Goal: Information Seeking & Learning: Learn about a topic

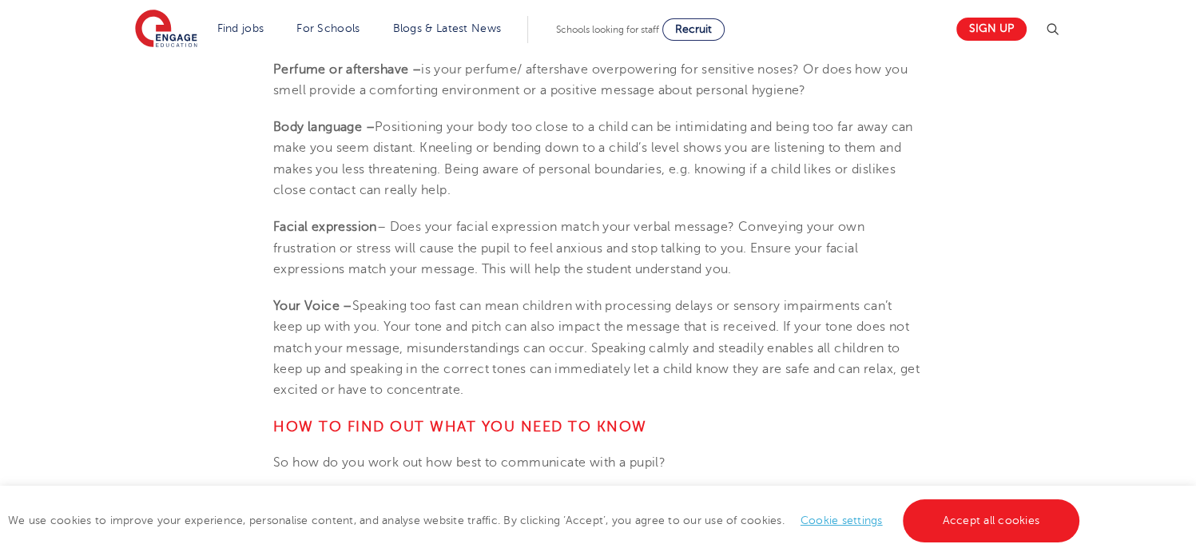
scroll to position [1633, 0]
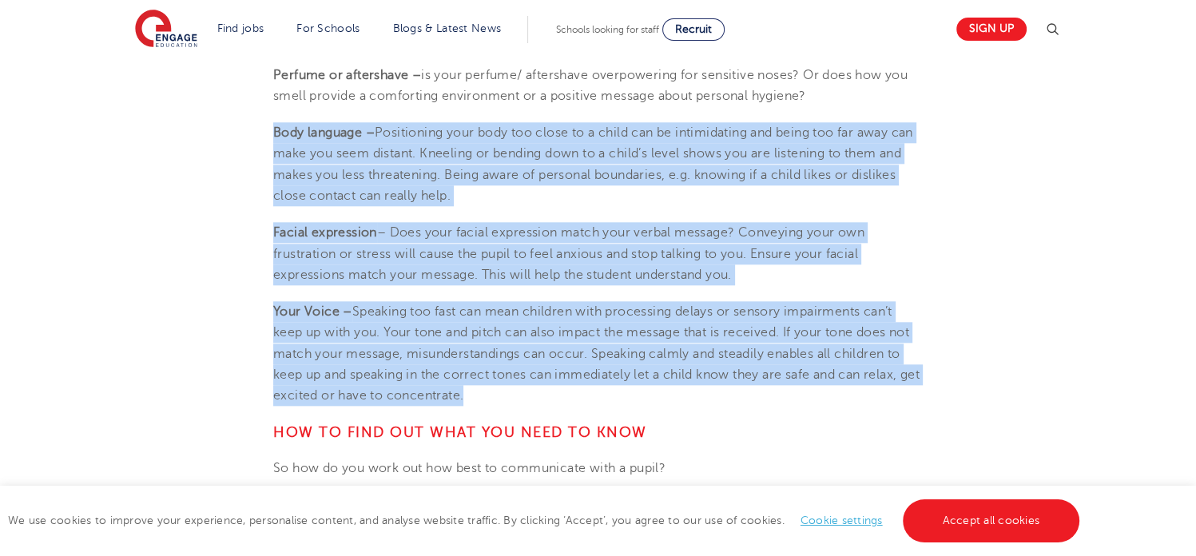
drag, startPoint x: 276, startPoint y: 129, endPoint x: 563, endPoint y: 391, distance: 387.8
click at [563, 391] on section "[DATE] 4 areas of SEND: Communication and Interaction This is the first in a se…" at bounding box center [597, 392] width 969 height 3168
copy section "Lore ipsumdol – Sitametcons adip elit sed doeiu te i utlab etd ma aliquaenimad …"
click at [941, 399] on section "[DATE] 4 areas of SEND: Communication and Interaction This is the first in a se…" at bounding box center [597, 392] width 969 height 3168
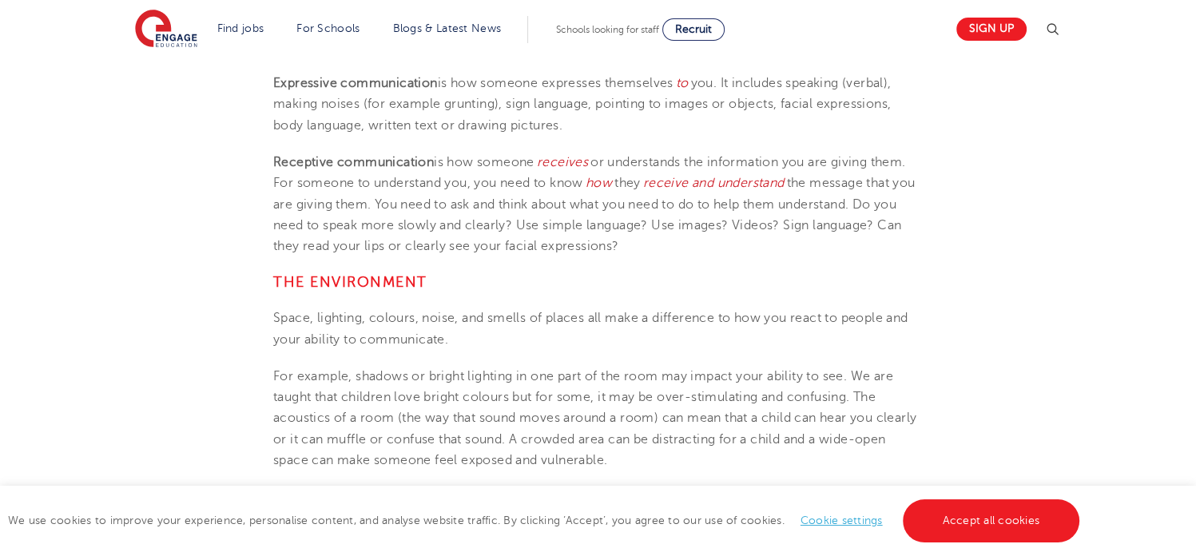
scroll to position [833, 0]
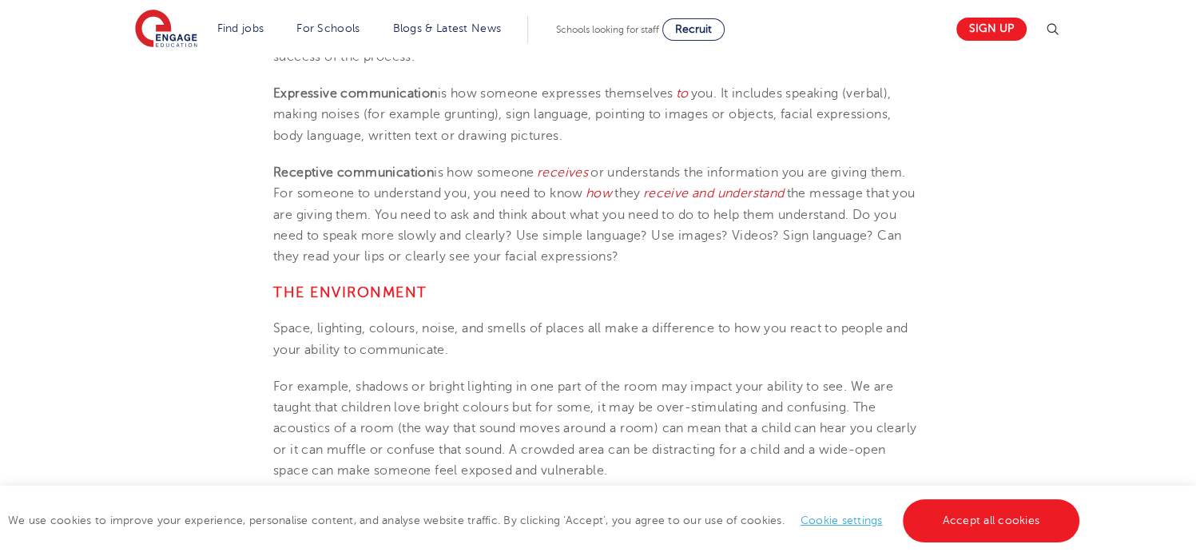
drag, startPoint x: 1186, startPoint y: 153, endPoint x: 1184, endPoint y: 141, distance: 12.1
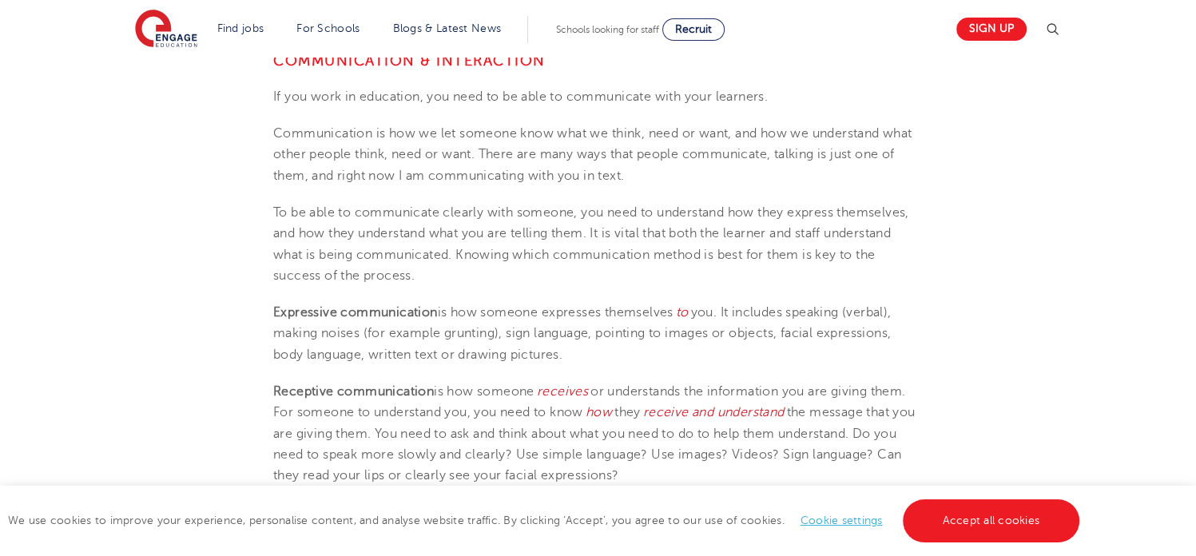
scroll to position [604, 0]
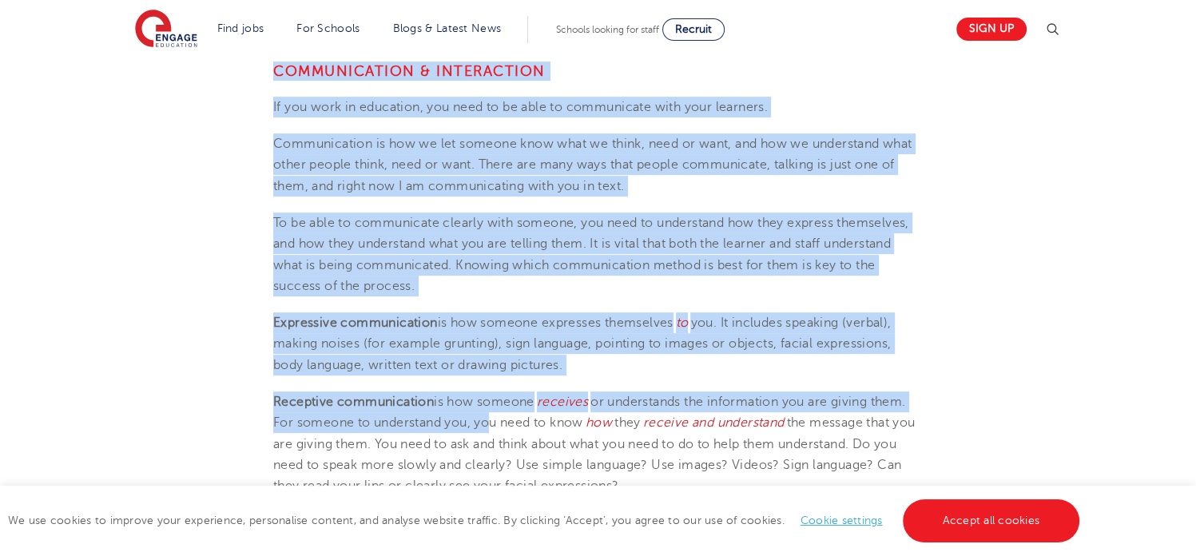
drag, startPoint x: 275, startPoint y: 67, endPoint x: 455, endPoint y: 390, distance: 369.7
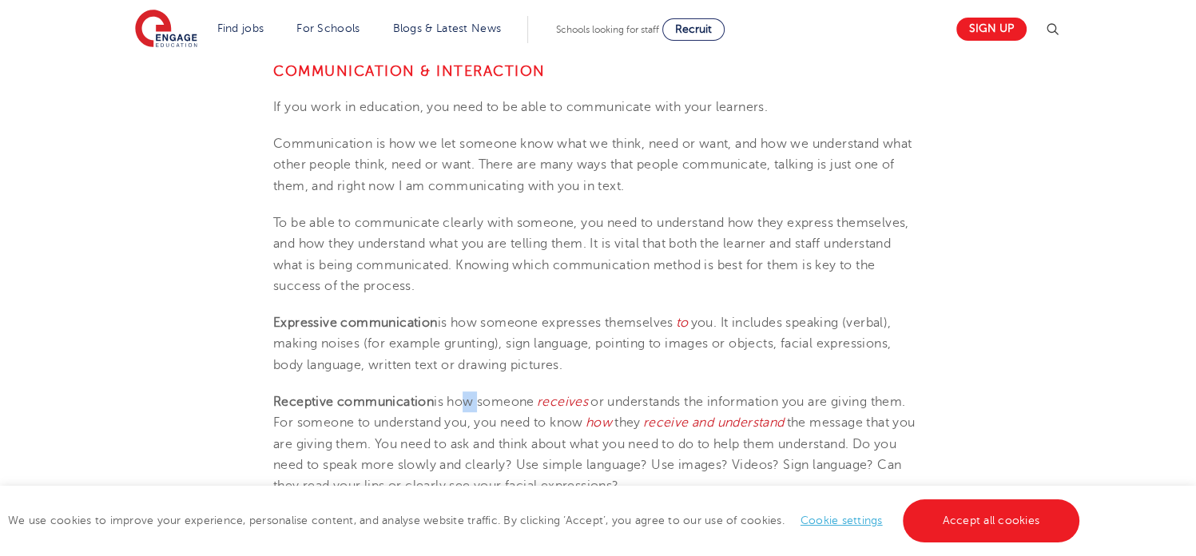
drag, startPoint x: 455, startPoint y: 390, endPoint x: 474, endPoint y: 411, distance: 28.9
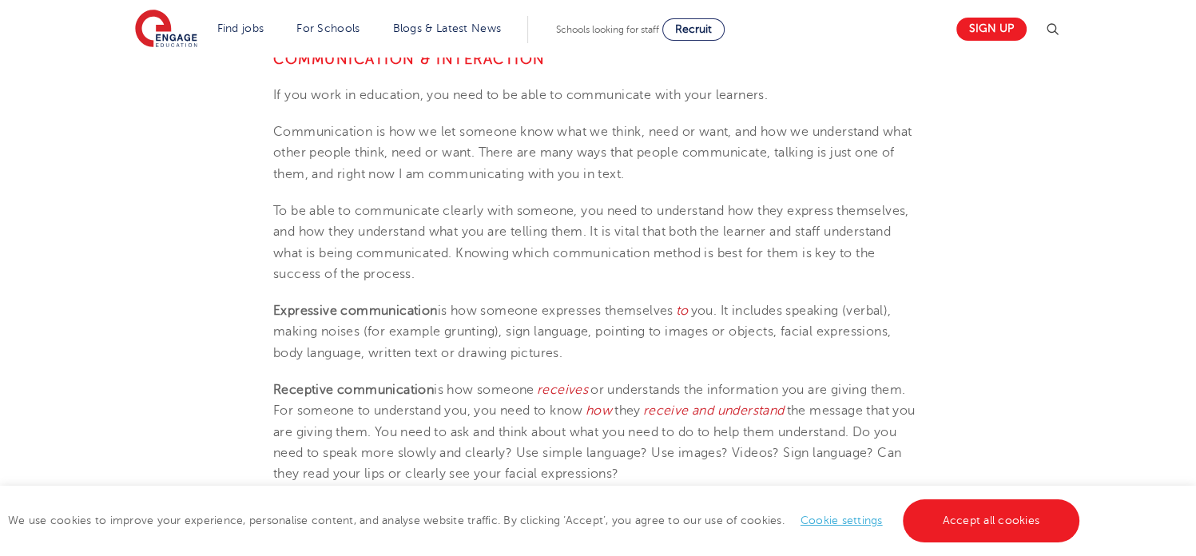
scroll to position [599, 0]
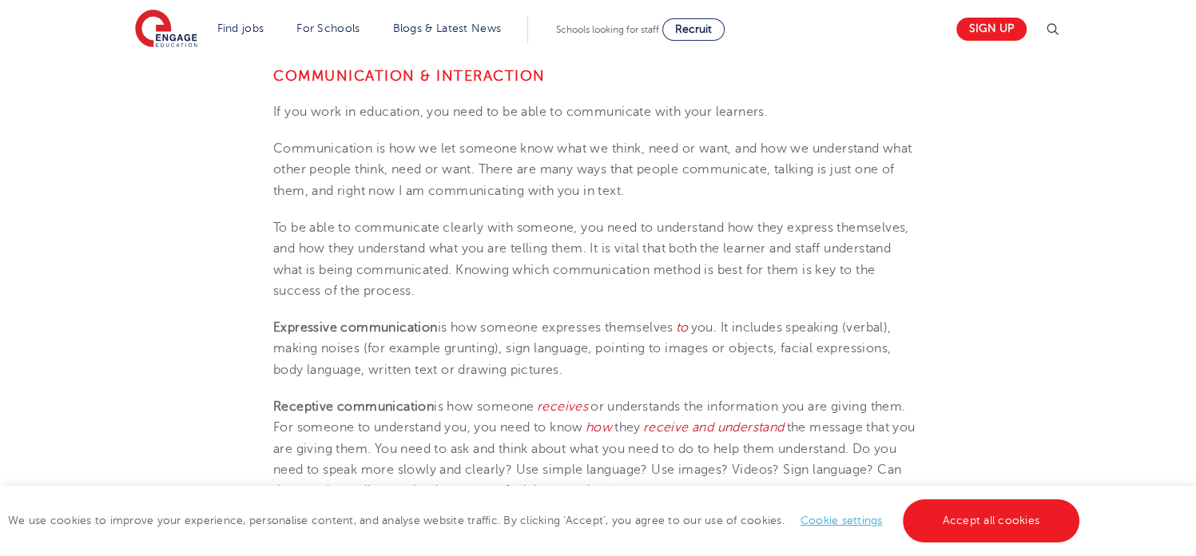
drag, startPoint x: 274, startPoint y: 73, endPoint x: 671, endPoint y: 485, distance: 571.6
copy section "Loremipsumdol & Sitametcons Ad eli sedd ei temporinc, utl etdo ma al enim ad mi…"
